Goal: Check status

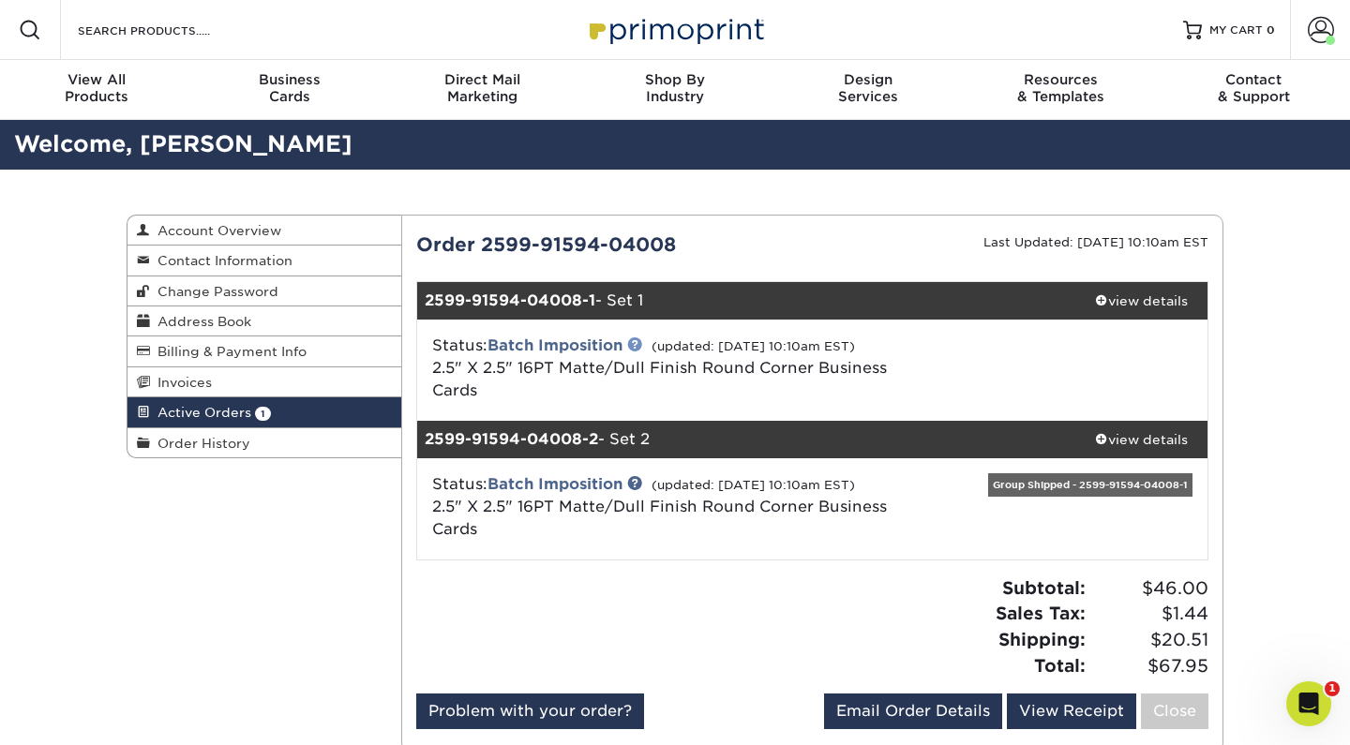
click at [640, 342] on link at bounding box center [634, 344] width 15 height 15
click at [1322, 33] on span at bounding box center [1321, 30] width 26 height 26
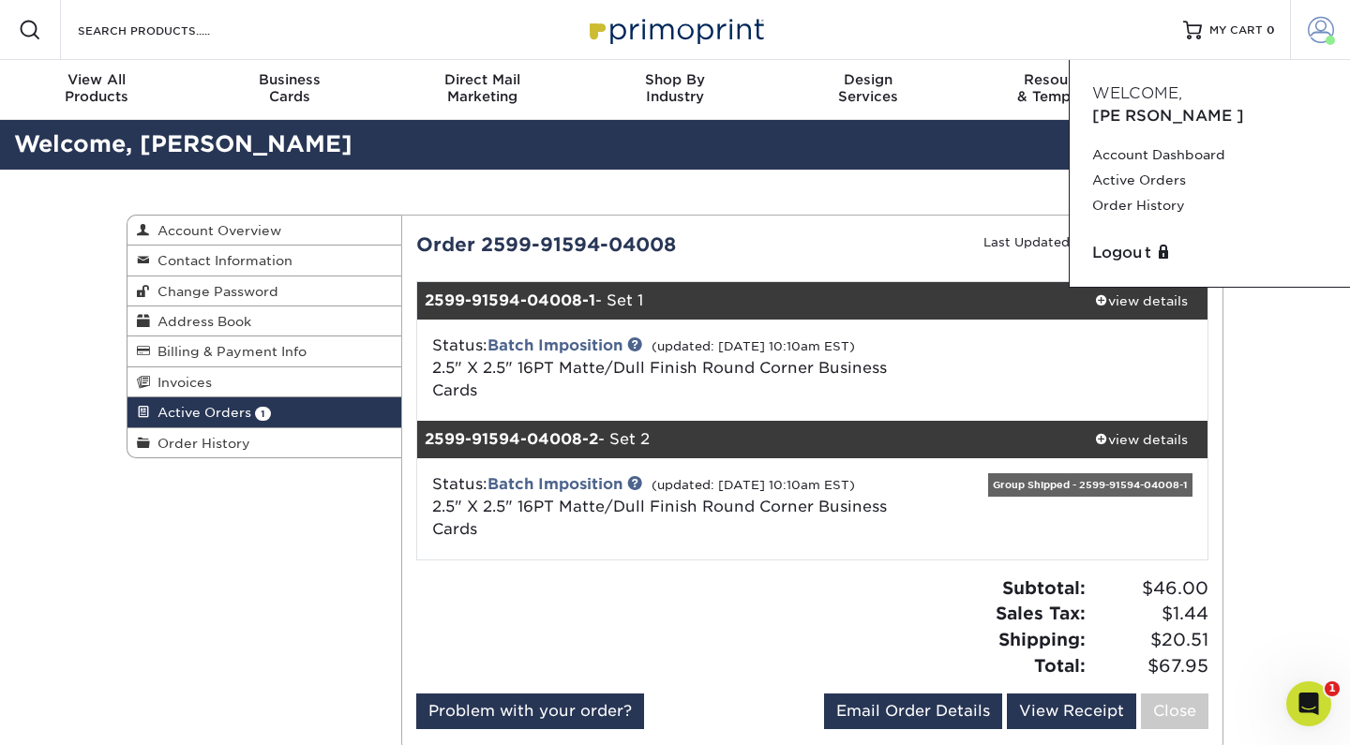
click at [1325, 24] on span at bounding box center [1321, 30] width 26 height 26
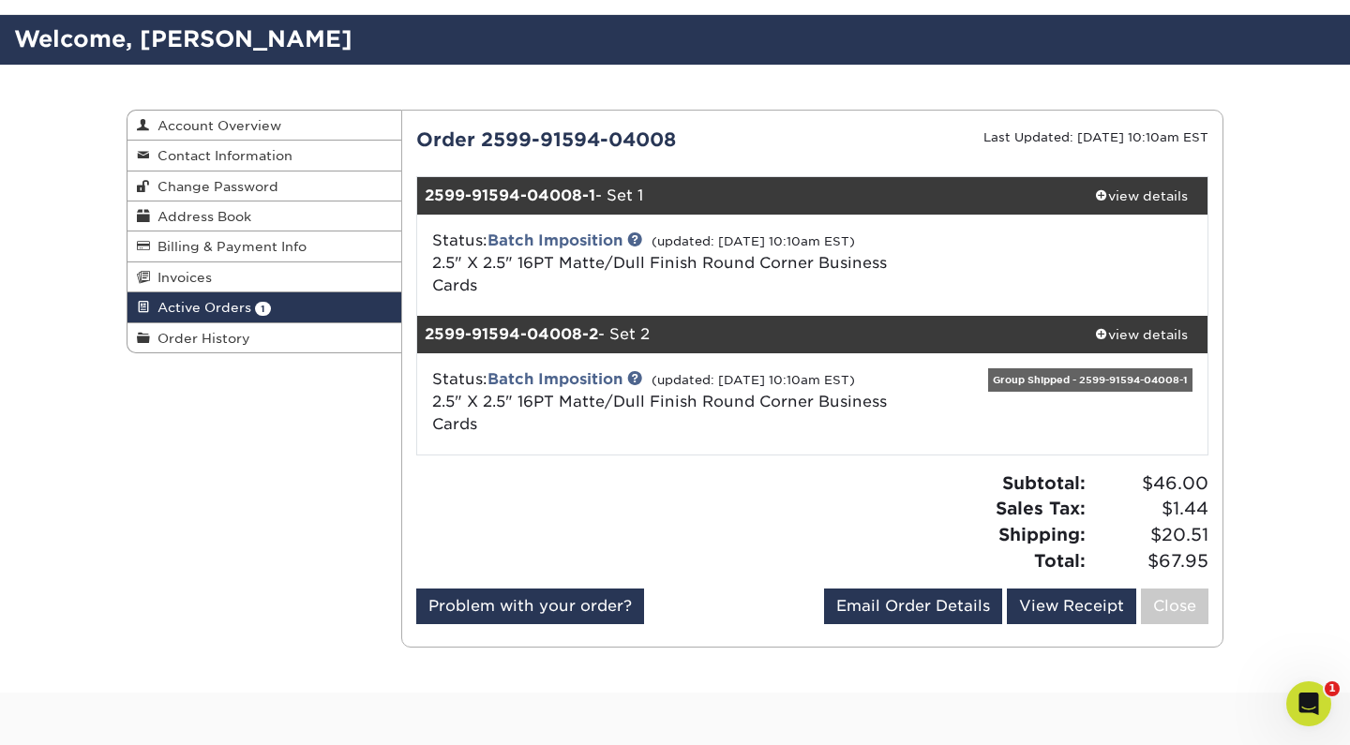
scroll to position [121, 0]
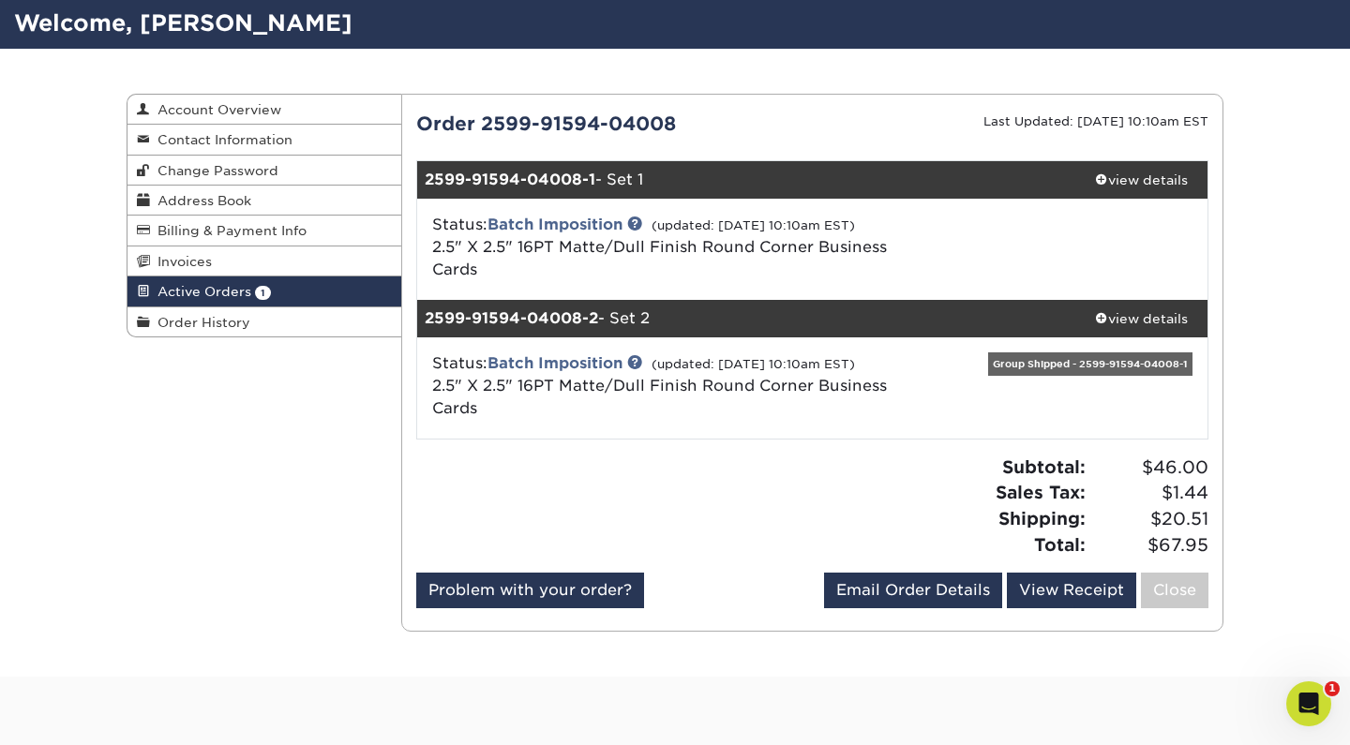
click at [1035, 357] on div "Group Shipped - 2599-91594-04008-1" at bounding box center [1090, 363] width 204 height 23
click at [190, 320] on span "Order History" at bounding box center [200, 322] width 100 height 15
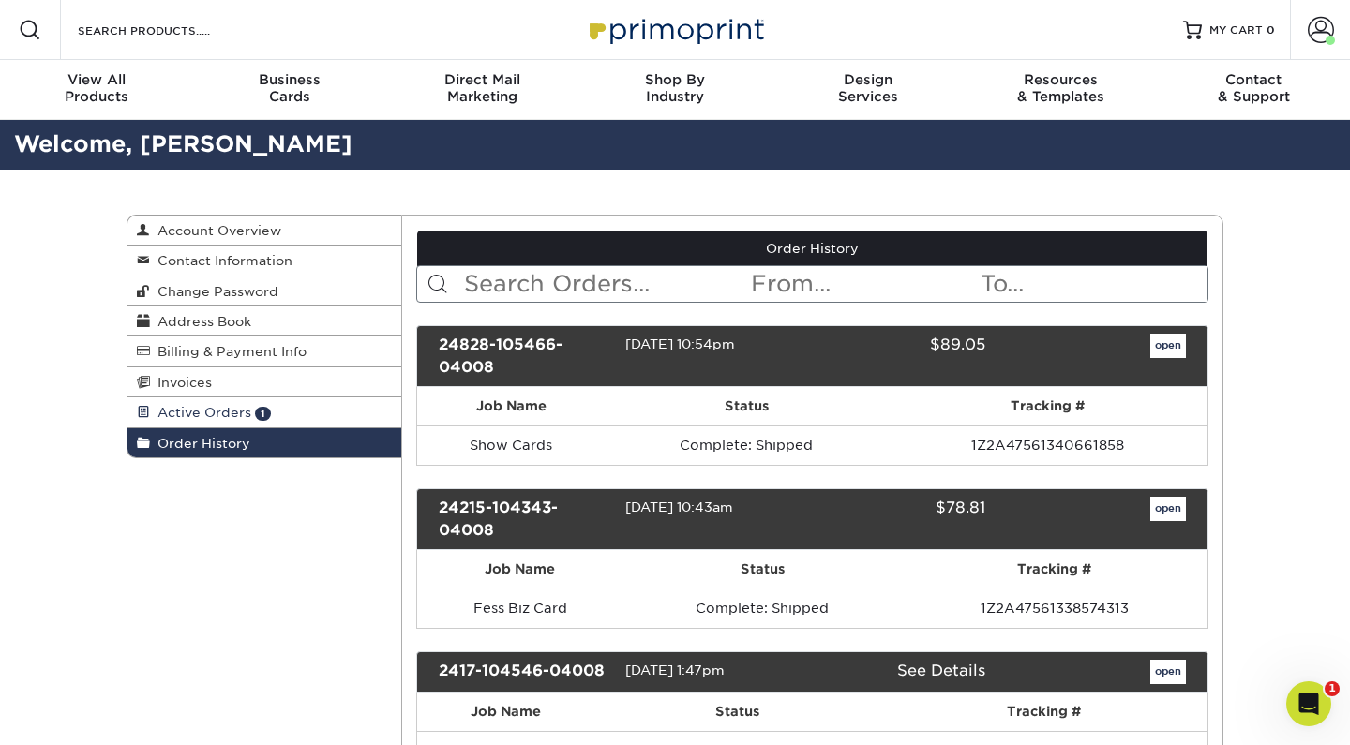
click at [197, 414] on span "Active Orders" at bounding box center [200, 412] width 101 height 15
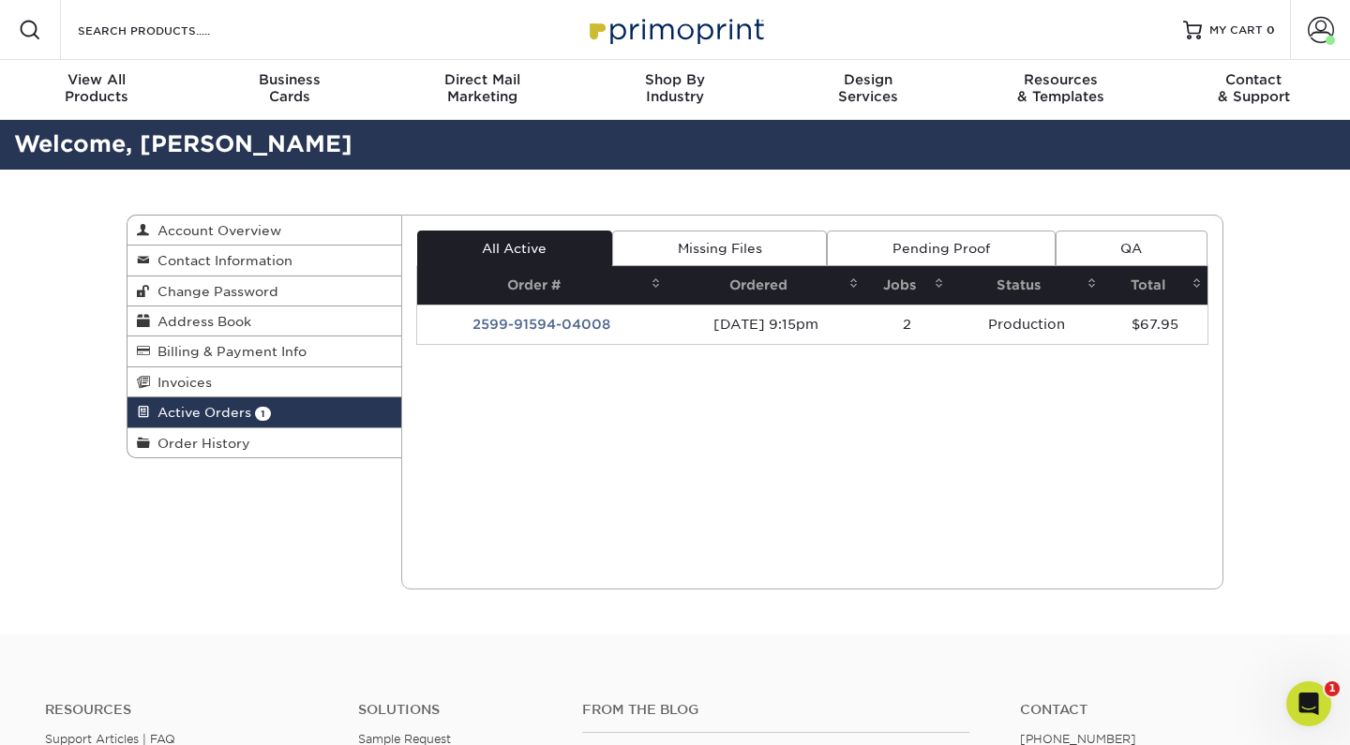
scroll to position [22, 0]
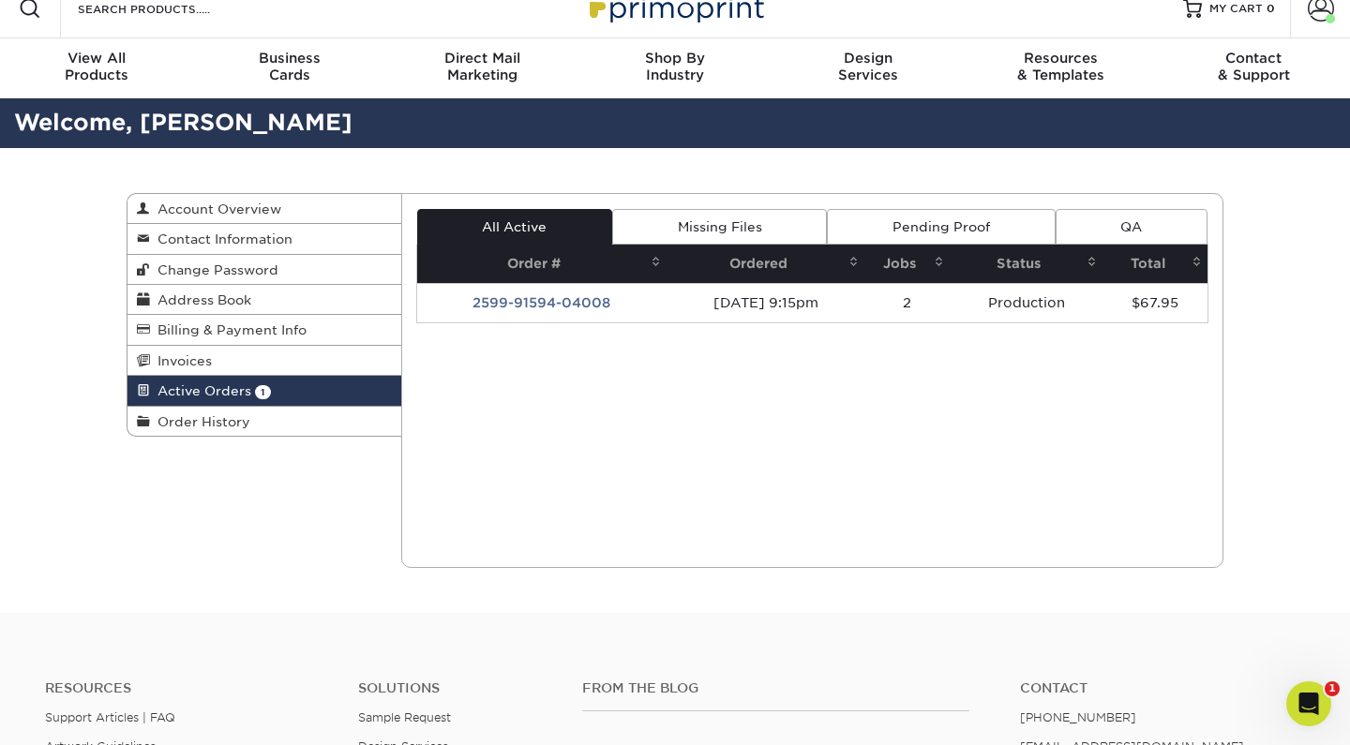
click at [966, 221] on link "Pending Proof" at bounding box center [941, 227] width 228 height 36
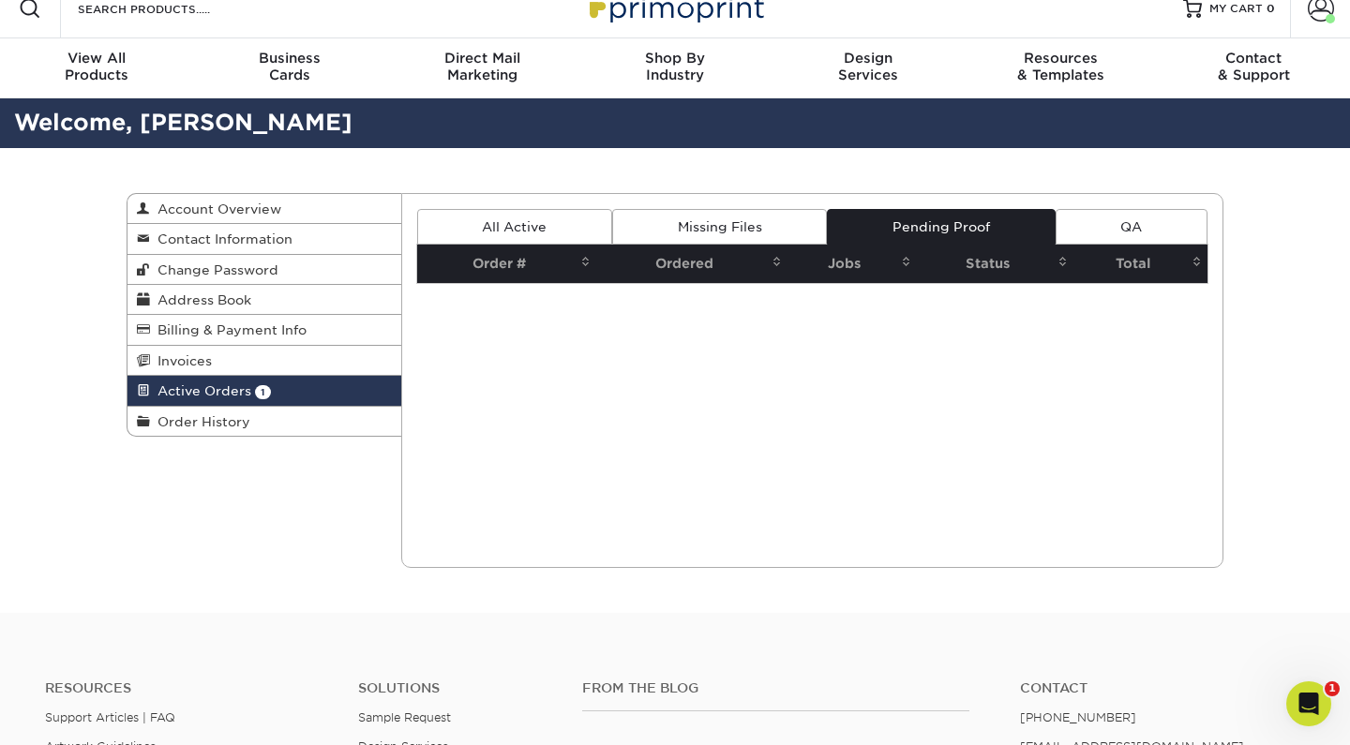
click at [532, 223] on link "All Active" at bounding box center [514, 227] width 195 height 36
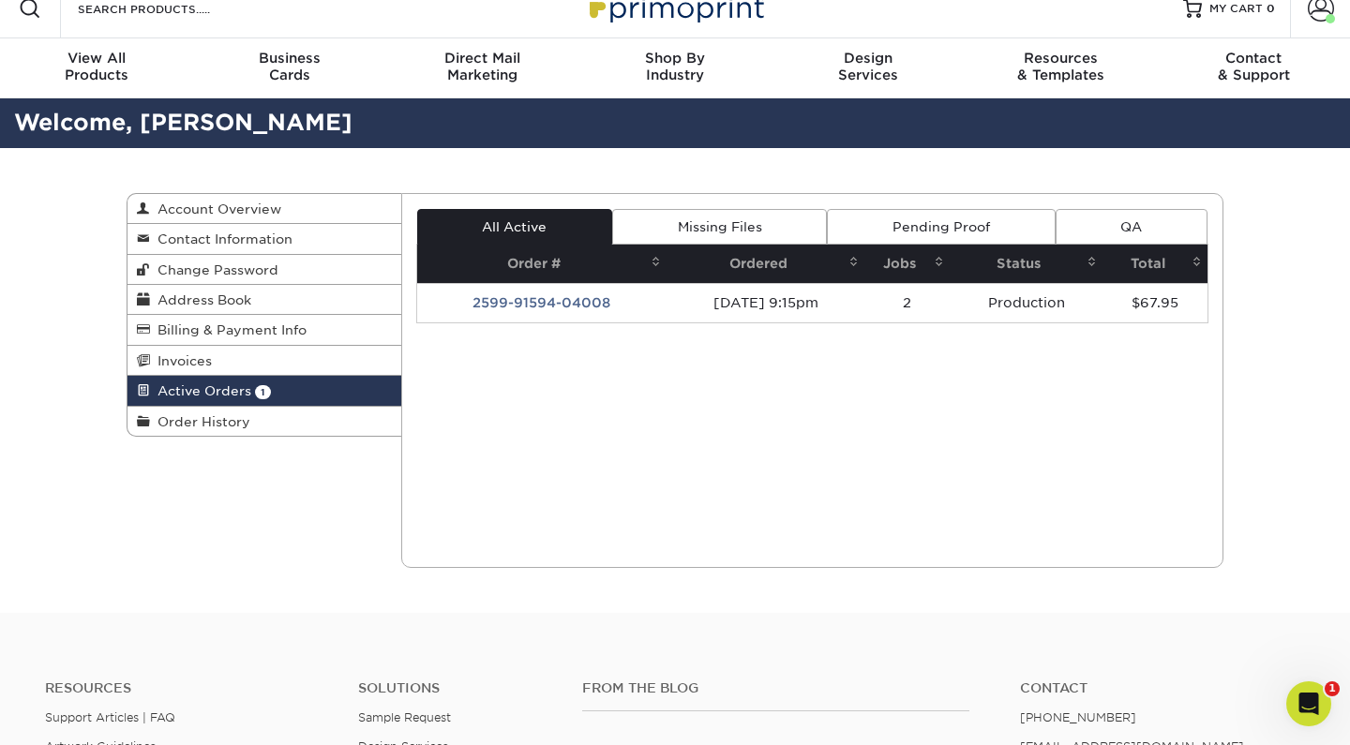
click at [1121, 225] on link "QA" at bounding box center [1132, 227] width 152 height 36
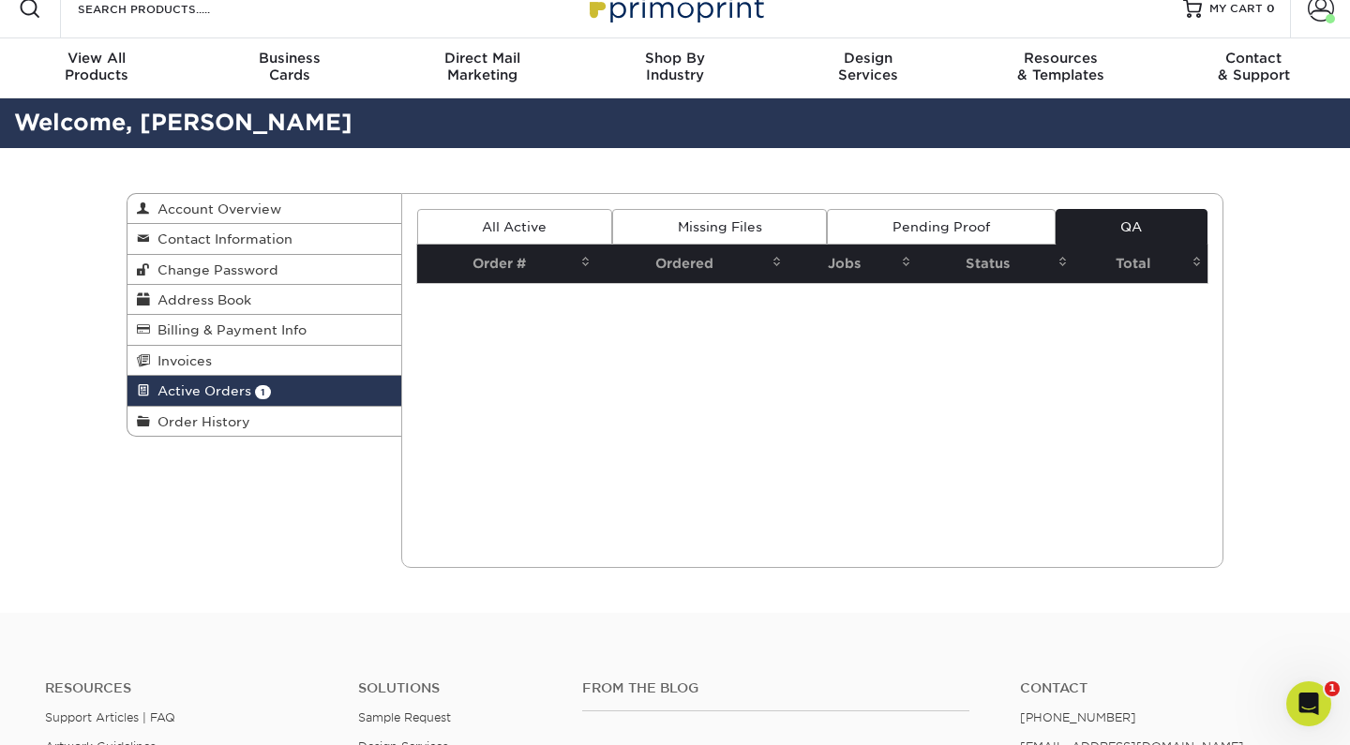
click at [499, 227] on link "All Active" at bounding box center [514, 227] width 195 height 36
